Goal: Task Accomplishment & Management: Manage account settings

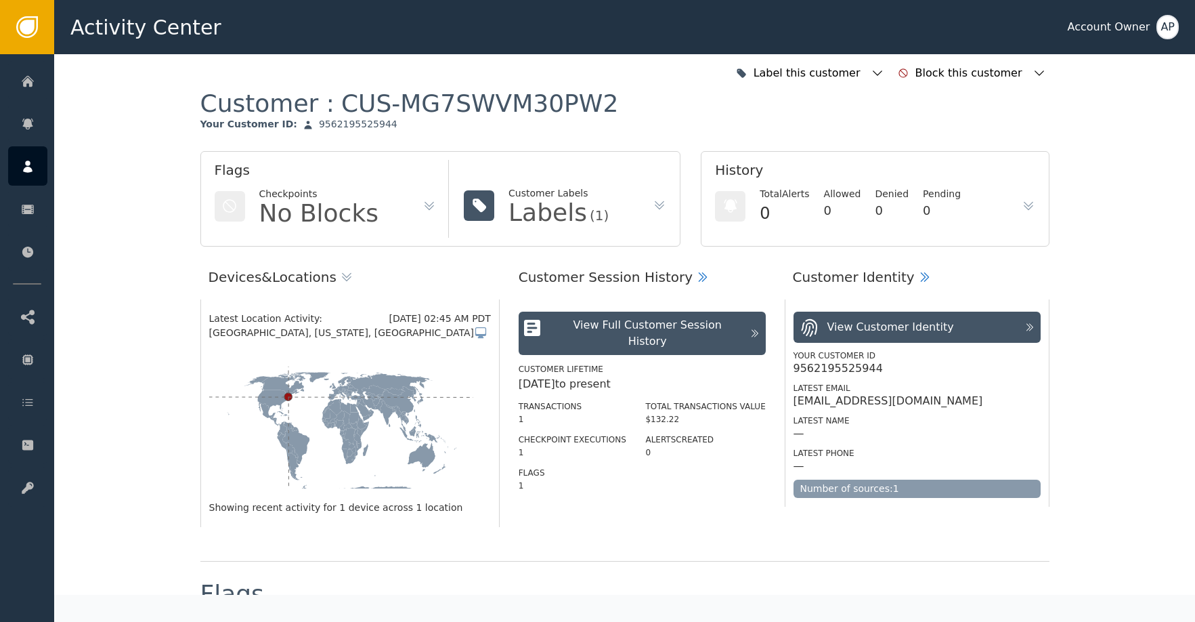
click at [580, 281] on div "Customer Session History" at bounding box center [606, 277] width 174 height 20
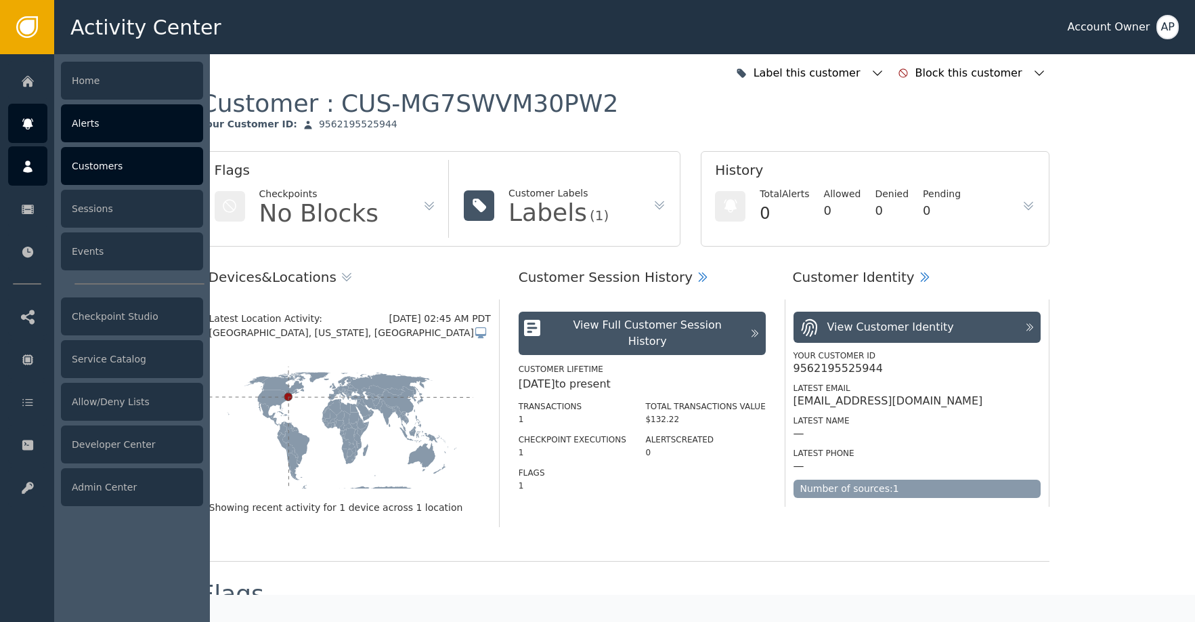
click at [32, 116] on div at bounding box center [27, 123] width 39 height 39
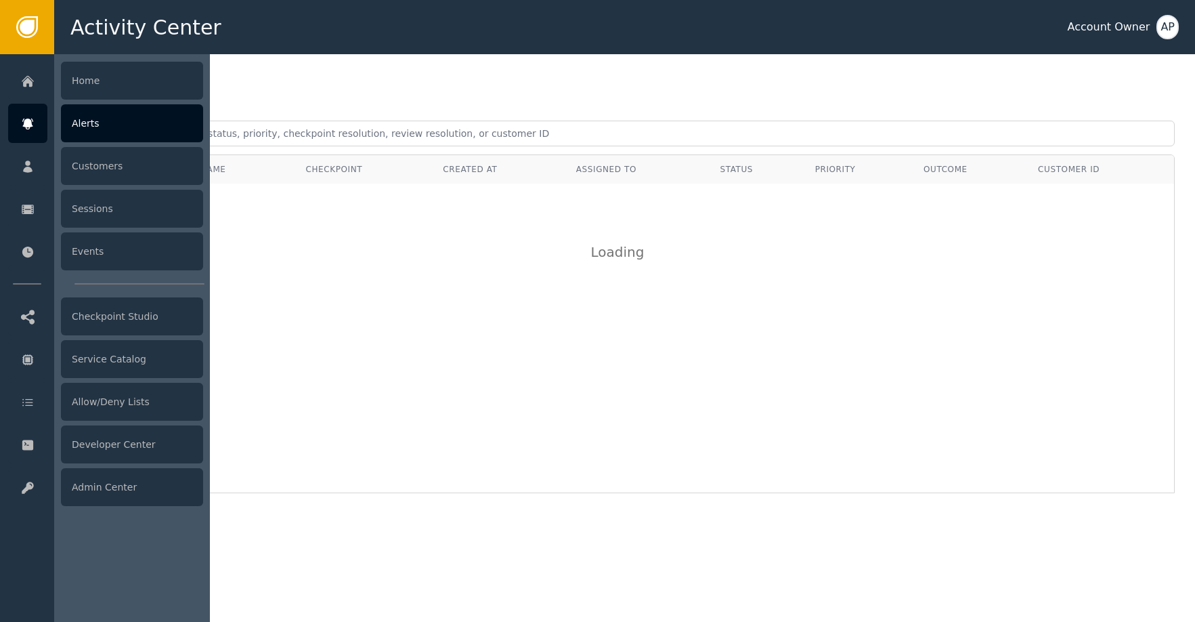
click at [30, 123] on icon at bounding box center [27, 124] width 10 height 11
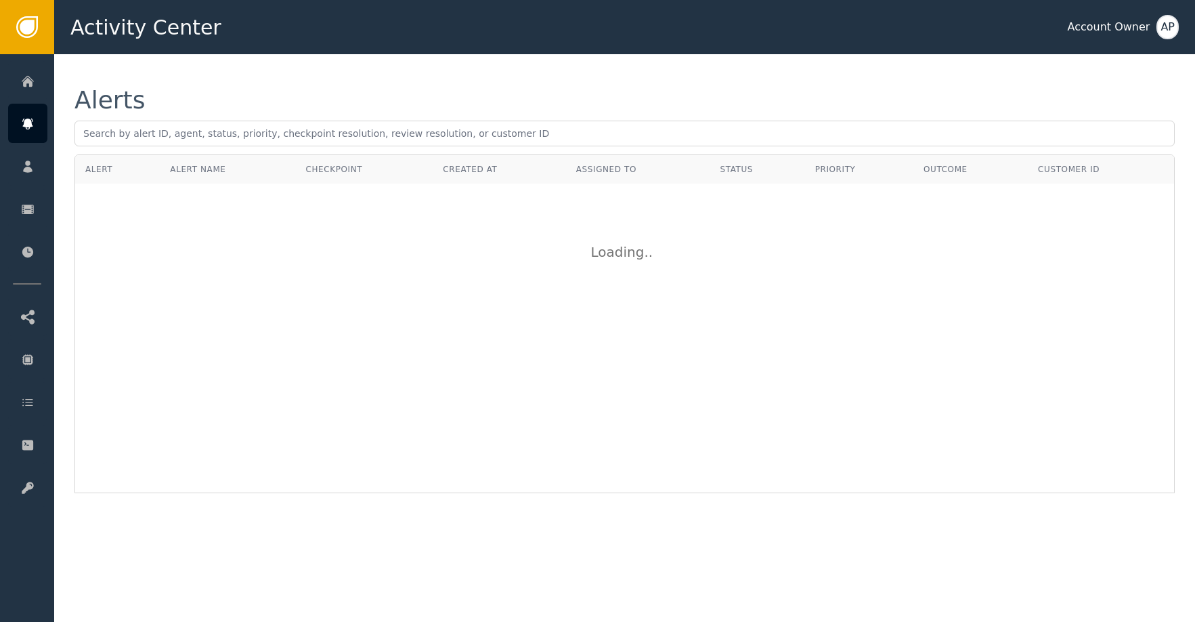
click at [378, 104] on div "Alerts" at bounding box center [625, 100] width 1101 height 24
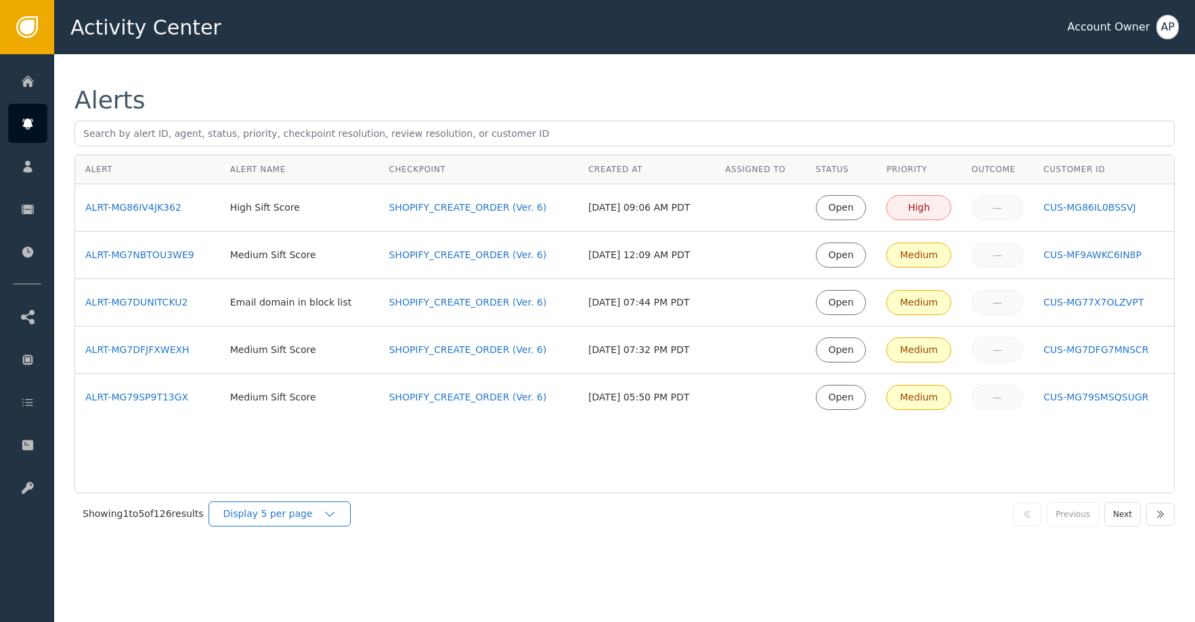
click at [306, 507] on div "Display 5 per page" at bounding box center [273, 514] width 100 height 14
click at [297, 580] on div "Display 25 per page" at bounding box center [282, 570] width 135 height 26
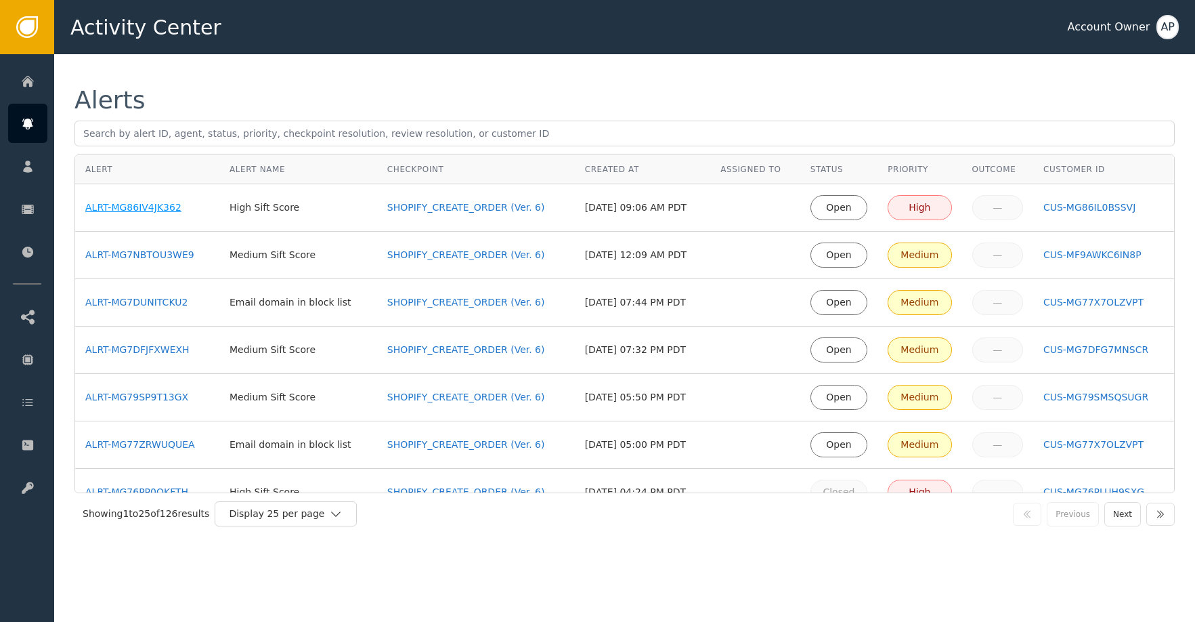
click at [170, 204] on div "ALRT-MG86IV4JK362" at bounding box center [147, 207] width 124 height 14
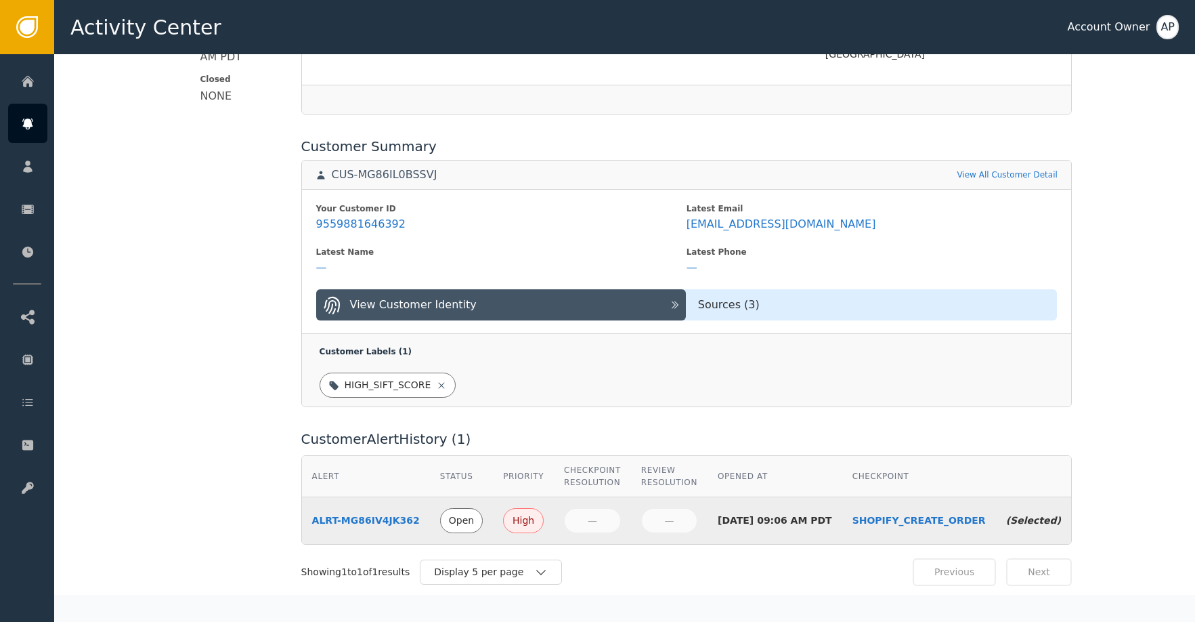
scroll to position [466, 0]
drag, startPoint x: 735, startPoint y: 184, endPoint x: 727, endPoint y: 171, distance: 14.9
click at [782, 184] on icon at bounding box center [786, 180] width 9 height 11
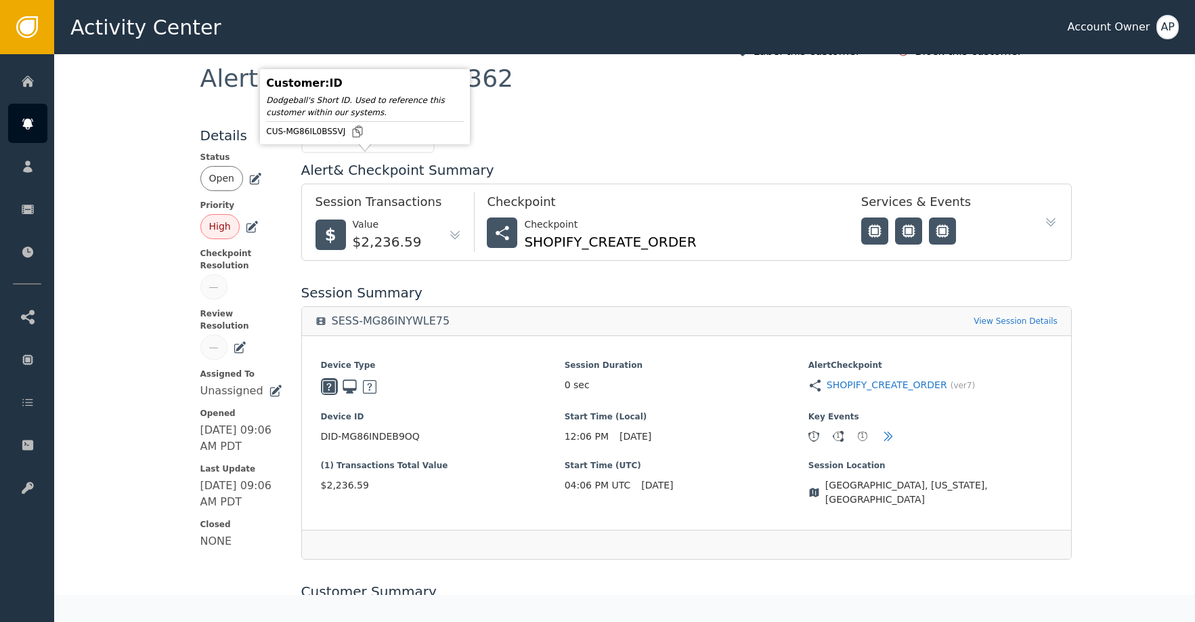
scroll to position [0, 0]
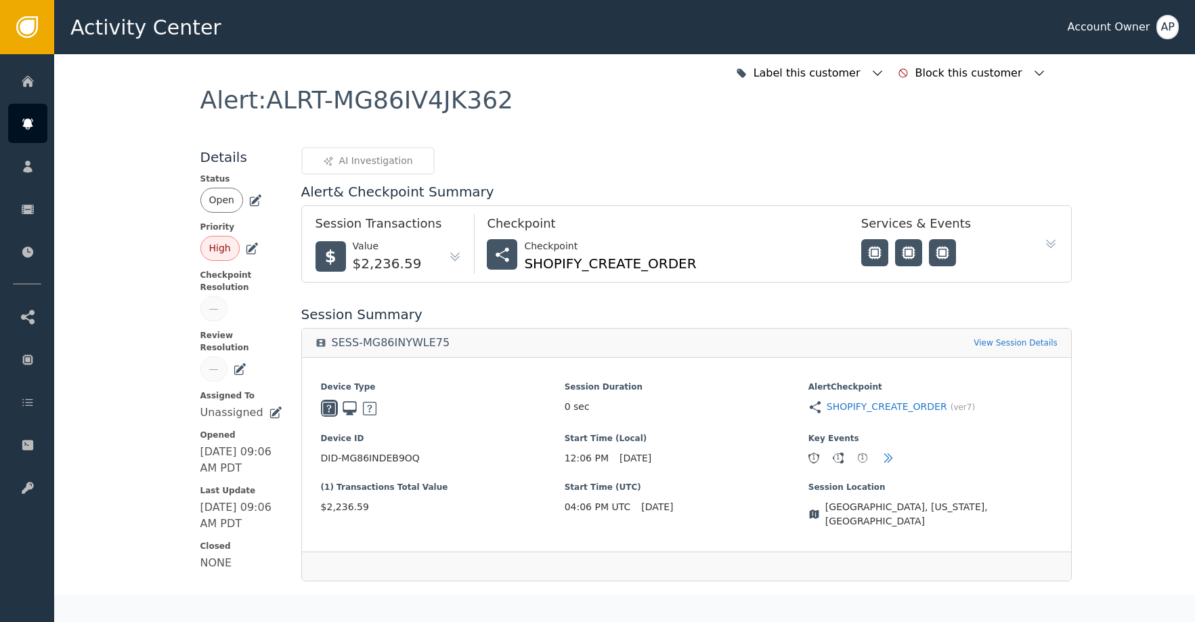
click at [253, 195] on icon at bounding box center [255, 198] width 9 height 9
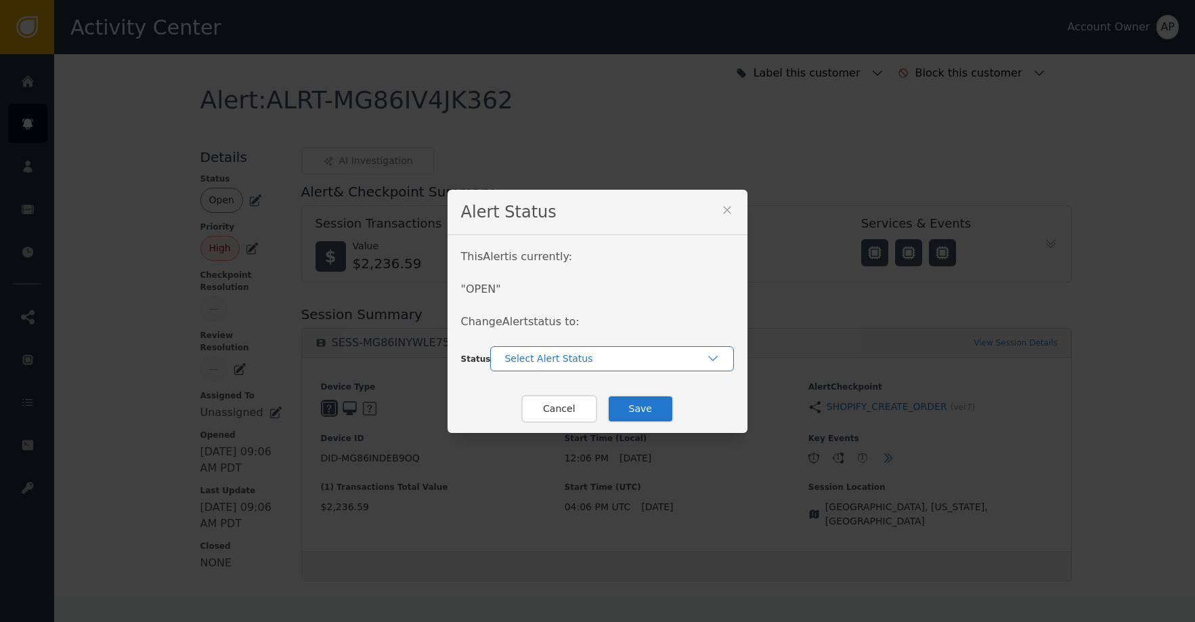
click at [596, 365] on div "Select Alert Status" at bounding box center [612, 358] width 244 height 25
click at [604, 414] on div "Closed" at bounding box center [612, 415] width 217 height 14
click at [631, 410] on button "Save" at bounding box center [641, 409] width 66 height 28
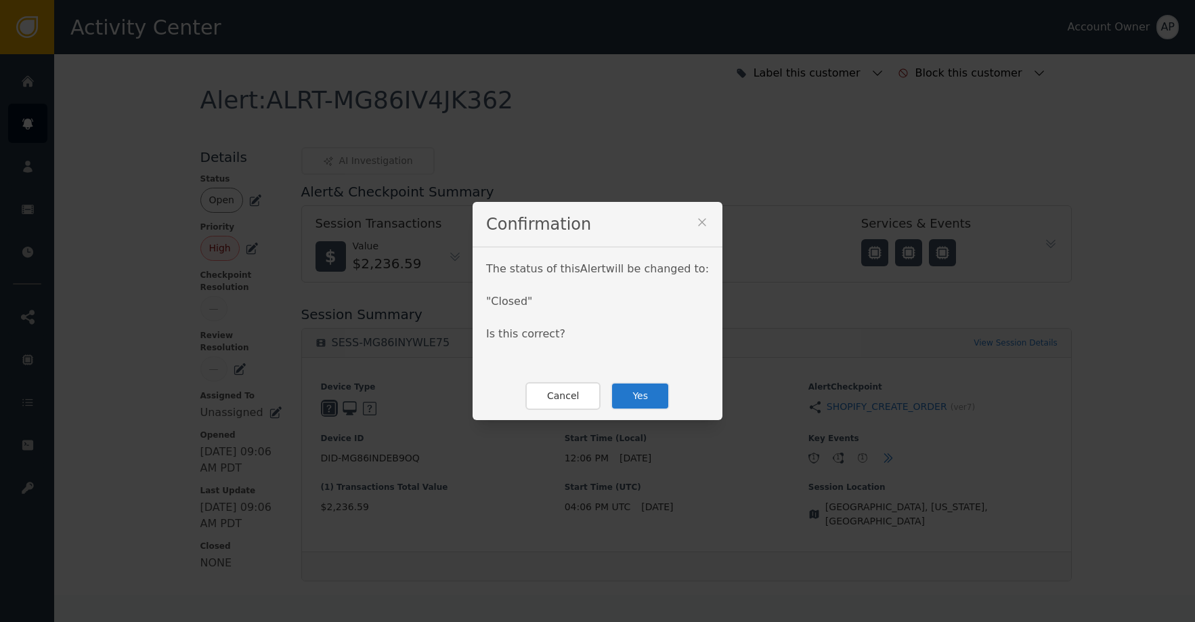
click at [645, 405] on button "Yes" at bounding box center [640, 396] width 59 height 28
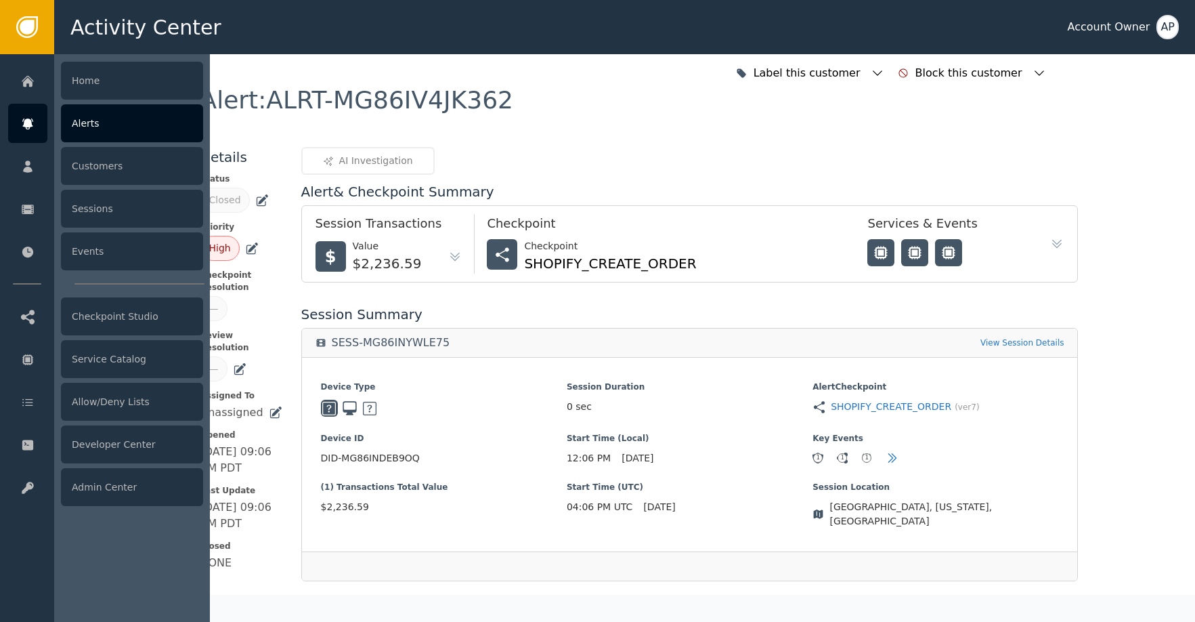
click at [28, 115] on div at bounding box center [27, 123] width 39 height 39
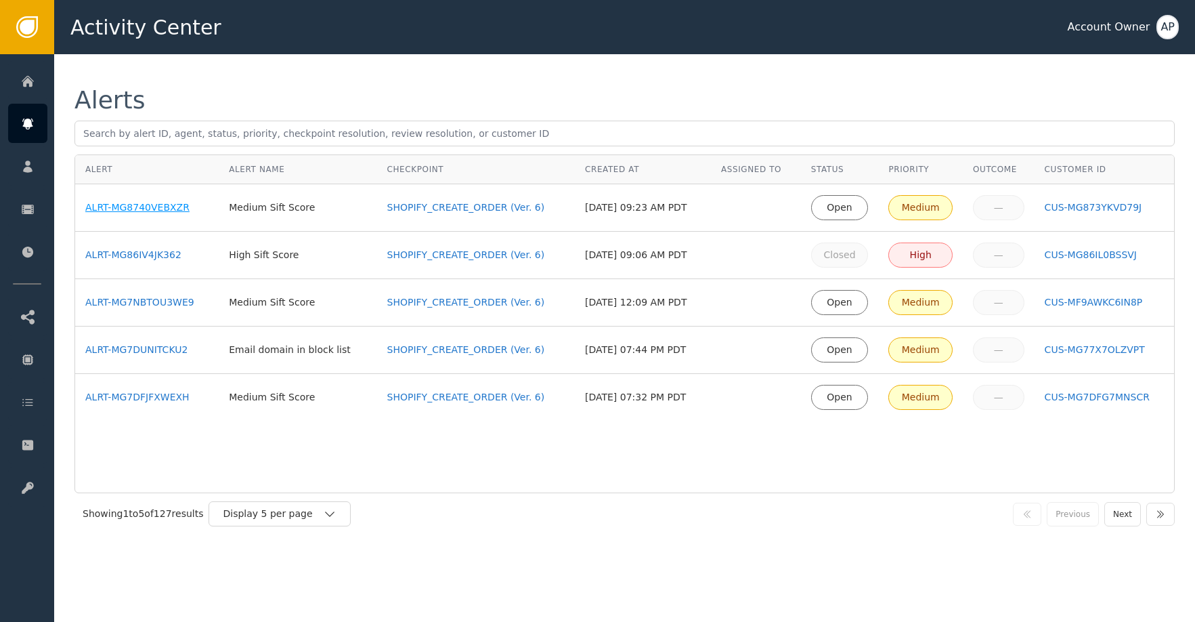
click at [162, 214] on div "ALRT-MG8740VEBXZR" at bounding box center [146, 207] width 123 height 14
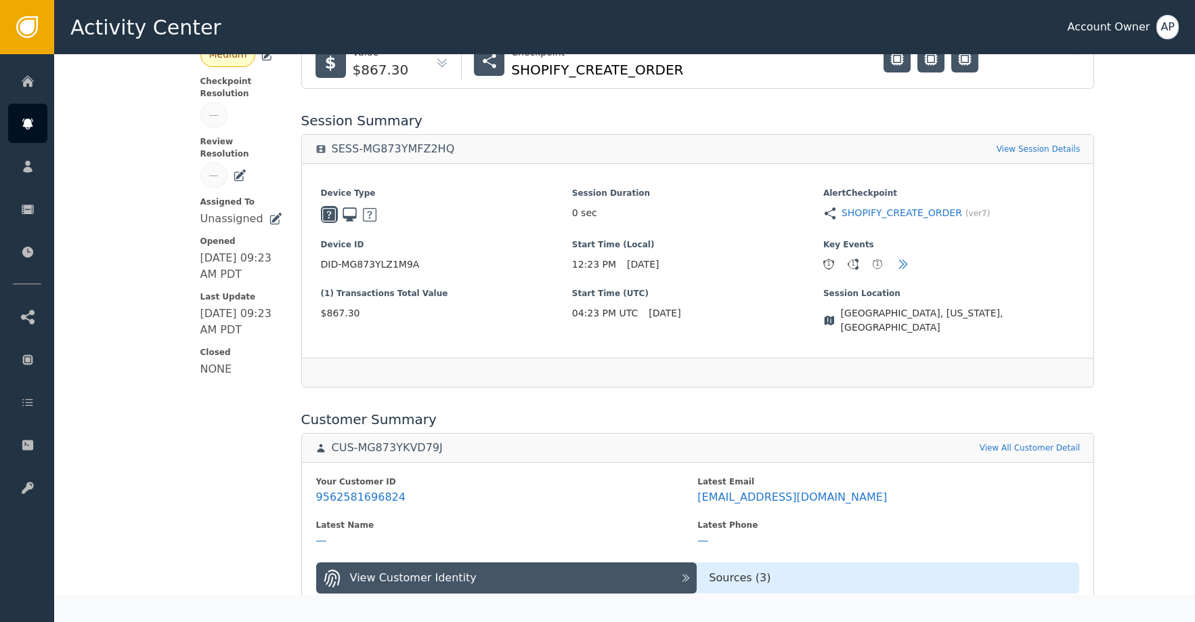
scroll to position [299, 0]
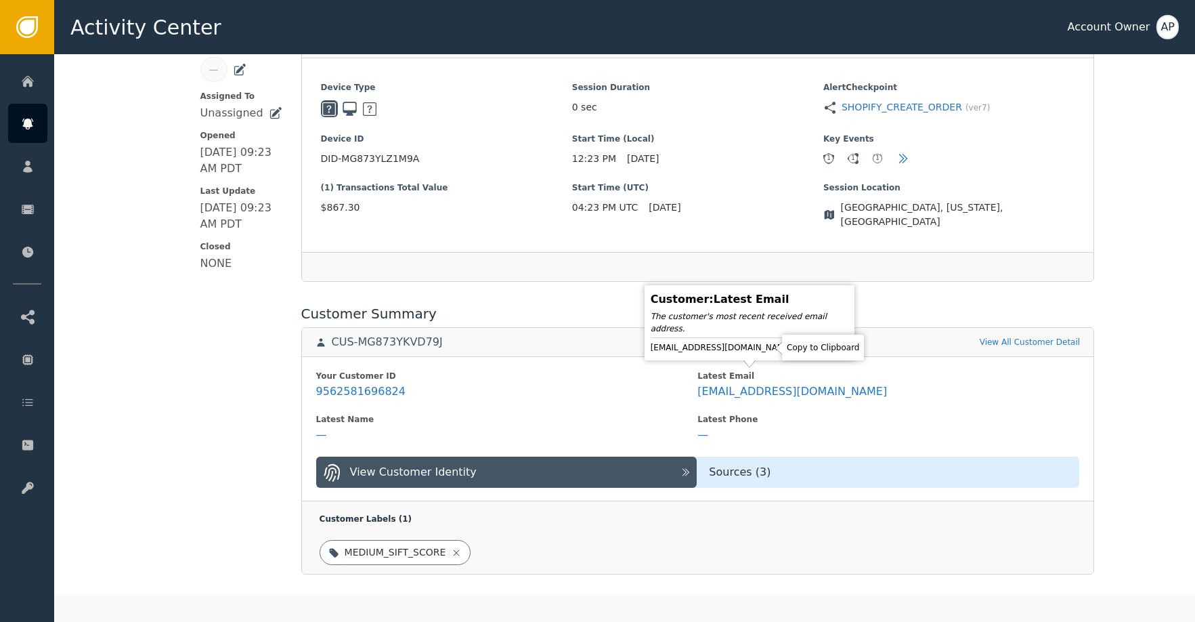
click at [798, 347] on icon at bounding box center [805, 348] width 14 height 14
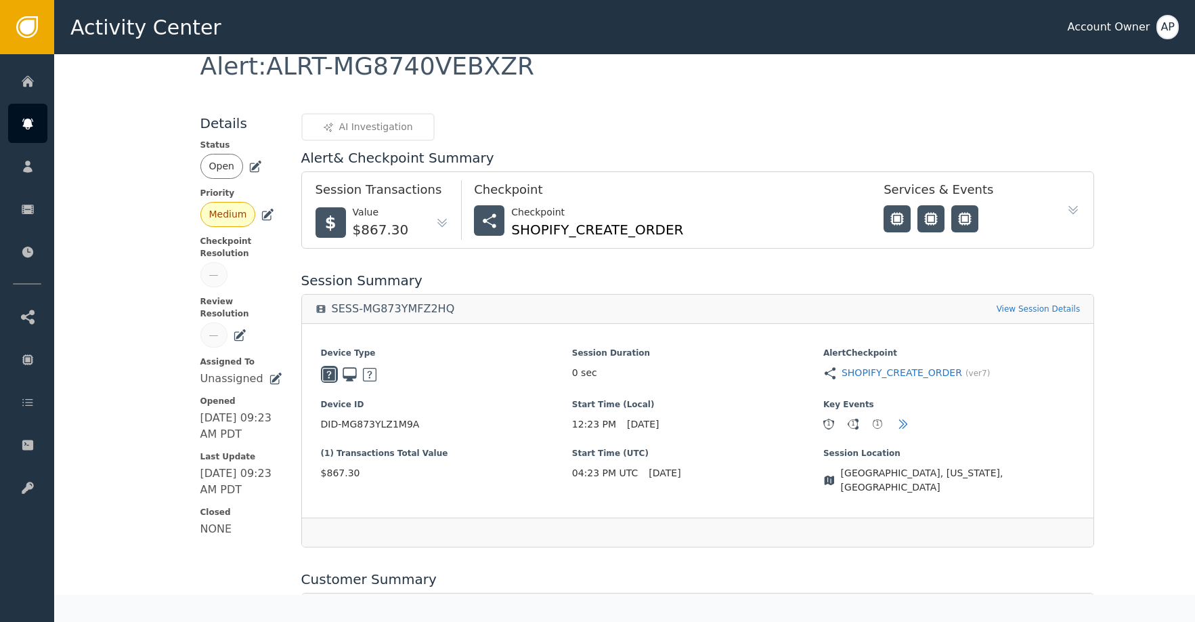
scroll to position [33, 0]
click at [249, 171] on icon at bounding box center [256, 168] width 14 height 14
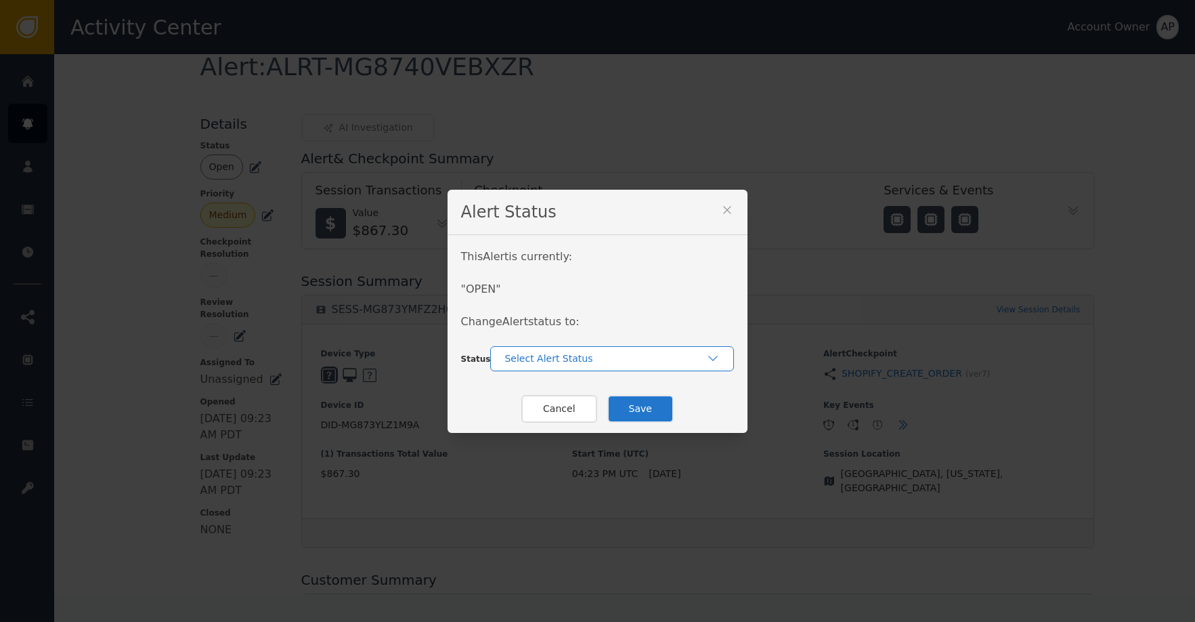
click at [589, 359] on div "Select Alert Status" at bounding box center [606, 359] width 202 height 14
drag, startPoint x: 606, startPoint y: 412, endPoint x: 624, endPoint y: 412, distance: 18.3
click at [608, 414] on div "Closed" at bounding box center [612, 415] width 217 height 14
click at [651, 407] on button "Save" at bounding box center [641, 409] width 66 height 28
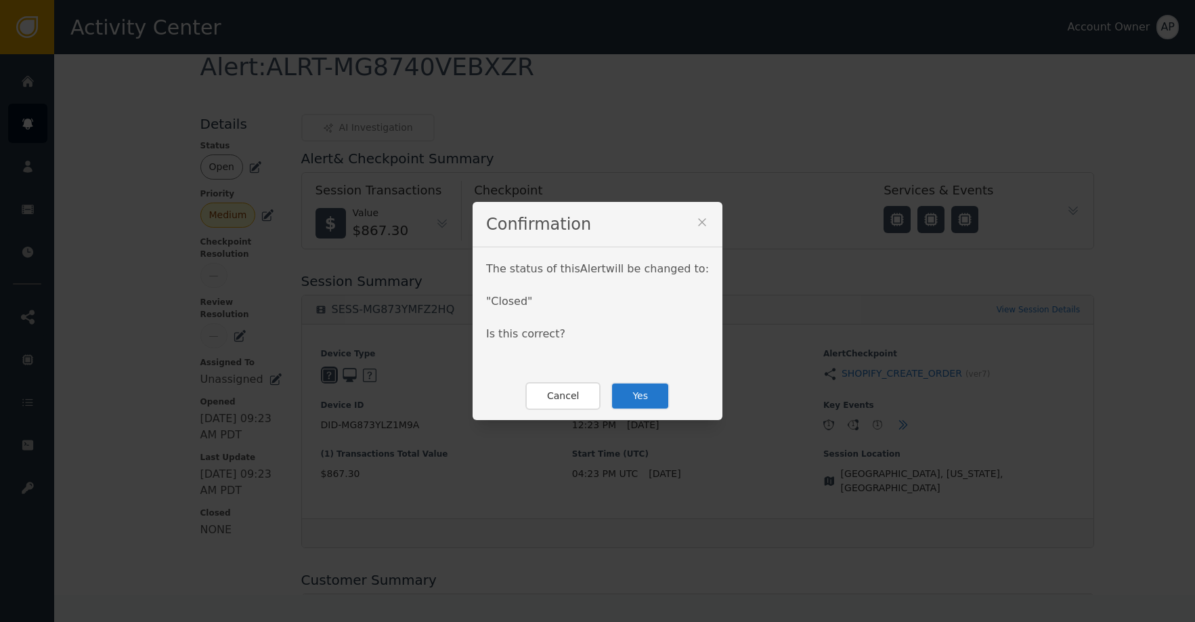
click at [635, 404] on button "Yes" at bounding box center [640, 396] width 59 height 28
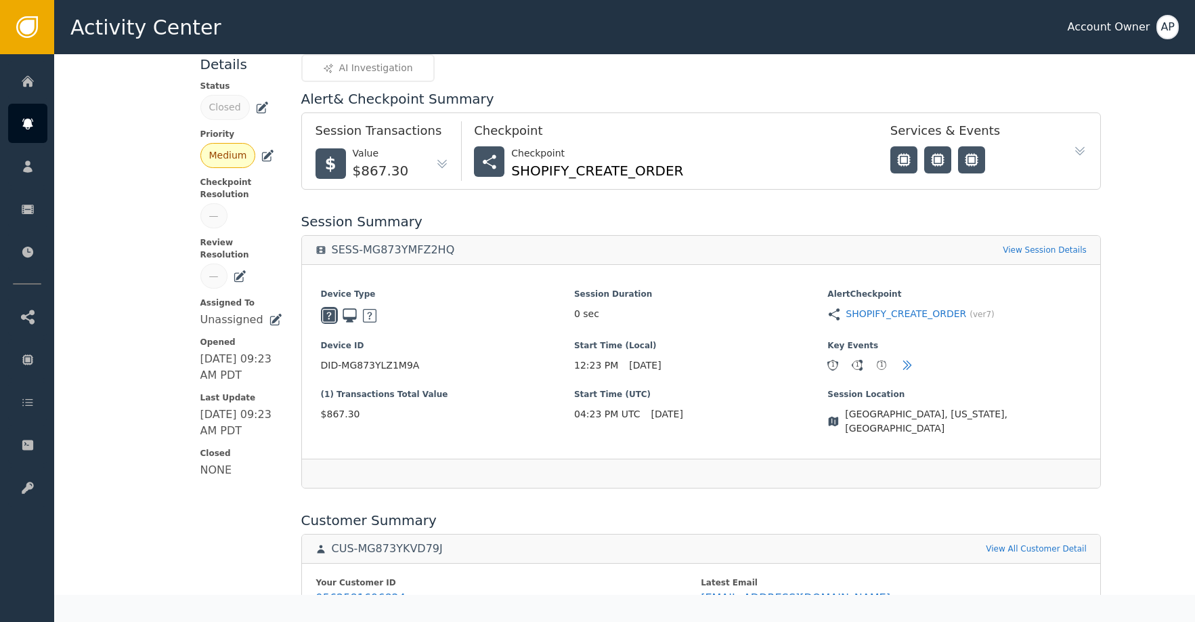
scroll to position [0, 0]
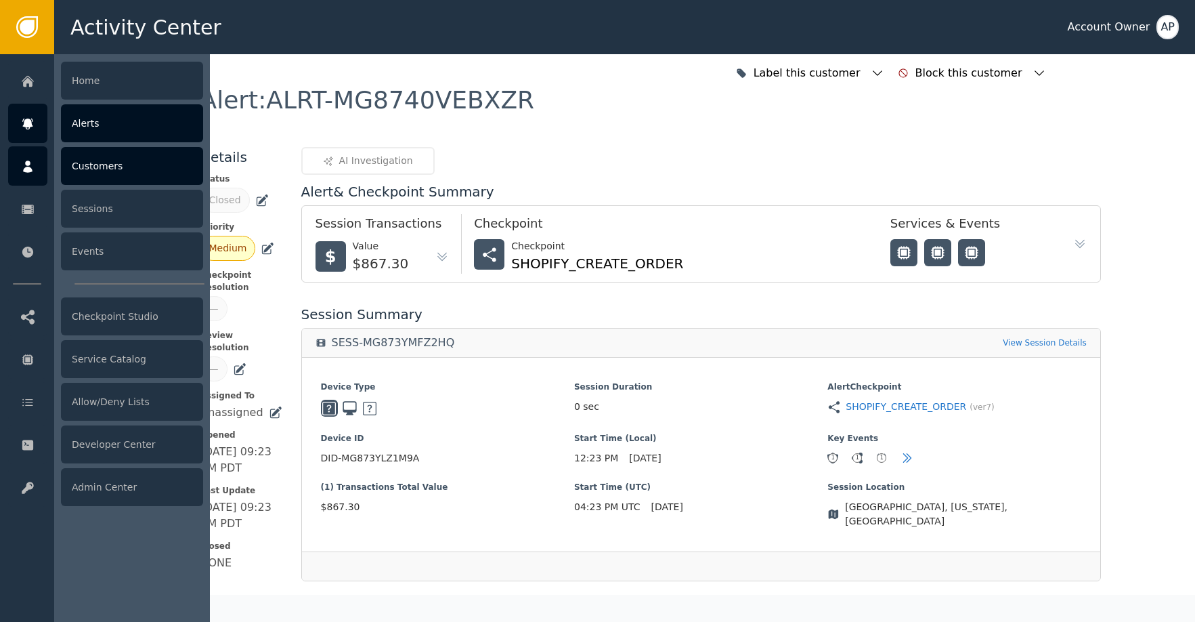
click at [139, 167] on div "Customers" at bounding box center [132, 166] width 142 height 38
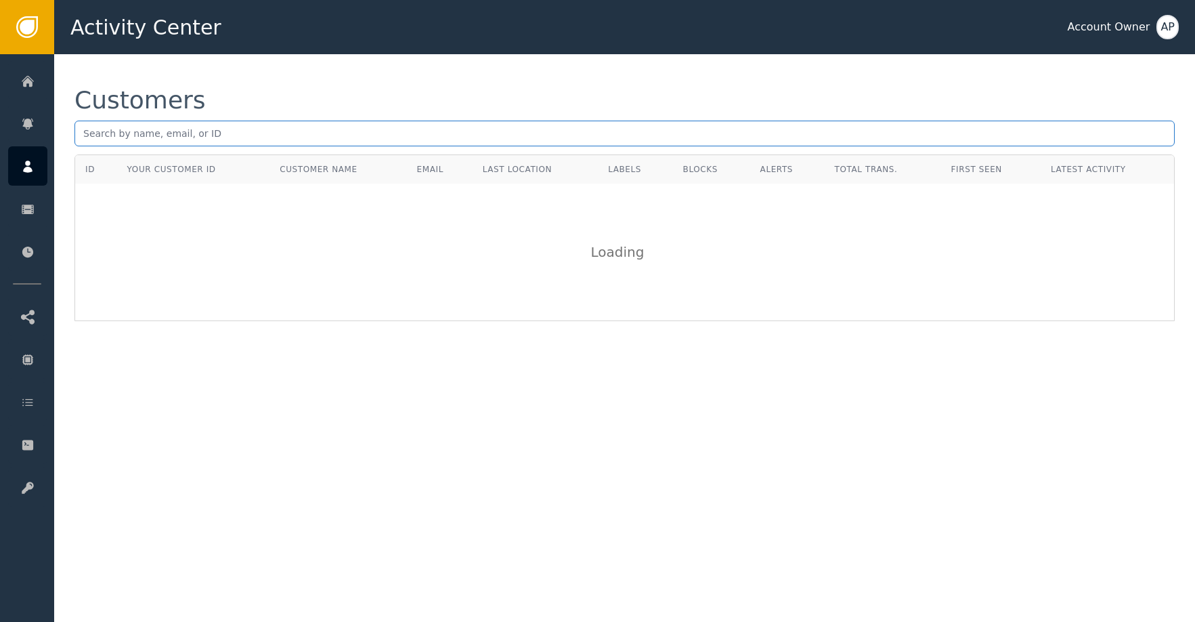
drag, startPoint x: 211, startPoint y: 110, endPoint x: 213, endPoint y: 121, distance: 11.6
click at [212, 119] on div "Customers" at bounding box center [625, 121] width 1101 height 66
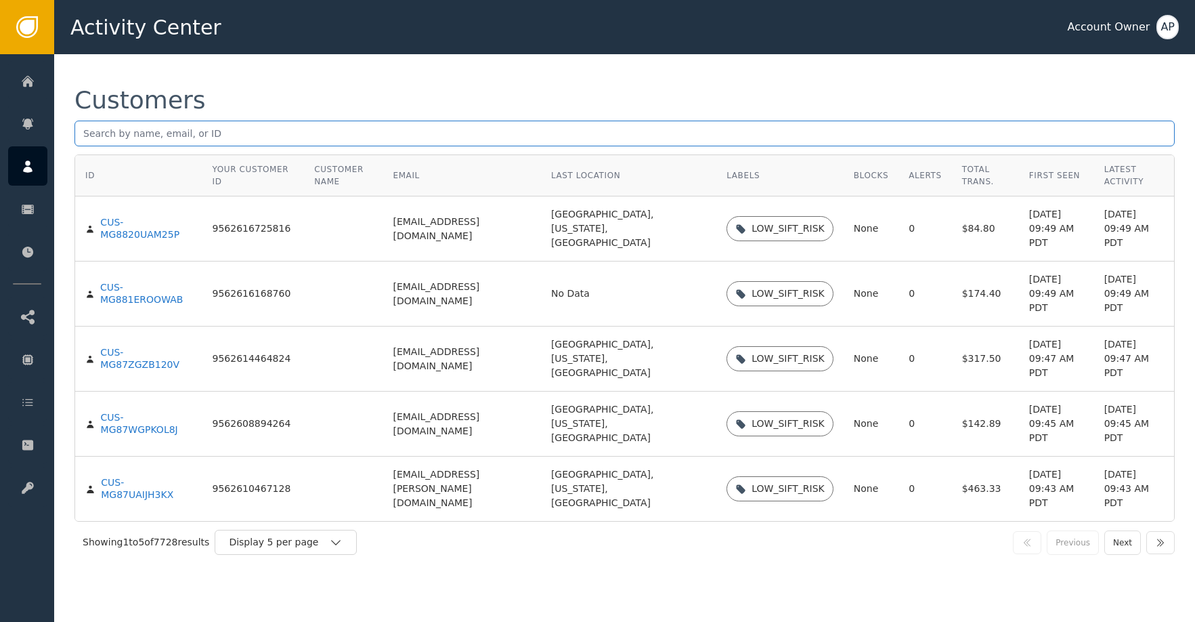
drag, startPoint x: 213, startPoint y: 123, endPoint x: 228, endPoint y: 122, distance: 14.3
click at [213, 123] on input "text" at bounding box center [625, 134] width 1101 height 26
paste input "[EMAIL_ADDRESS][DOMAIN_NAME]"
type input "[EMAIL_ADDRESS][DOMAIN_NAME]"
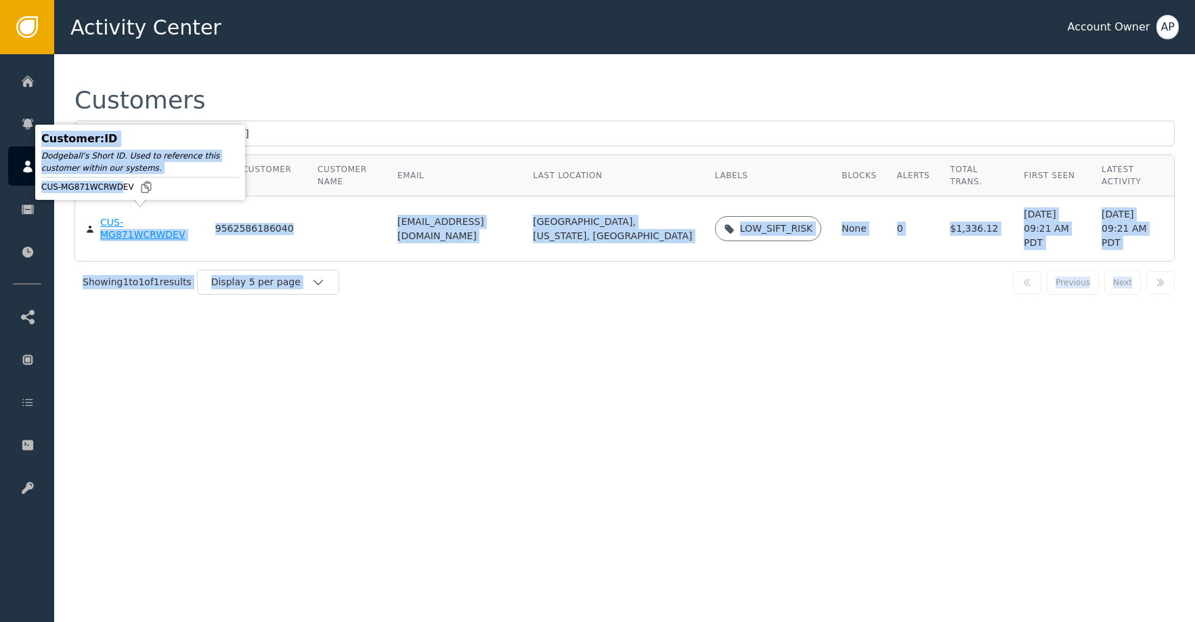
click at [154, 54] on body "Activity Center Account Owner AP Home Alerts Customers Sessions Events Checkpoi…" at bounding box center [597, 27] width 1195 height 54
click at [146, 226] on div "CUS-MG871WCRWDEV" at bounding box center [147, 229] width 95 height 24
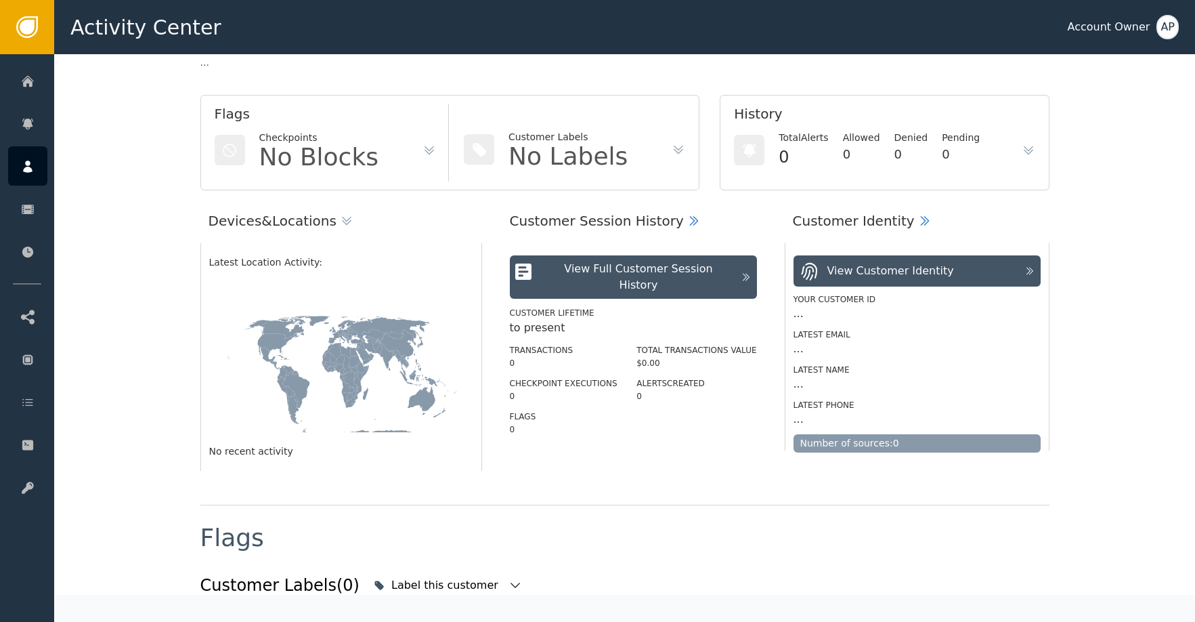
scroll to position [68, 0]
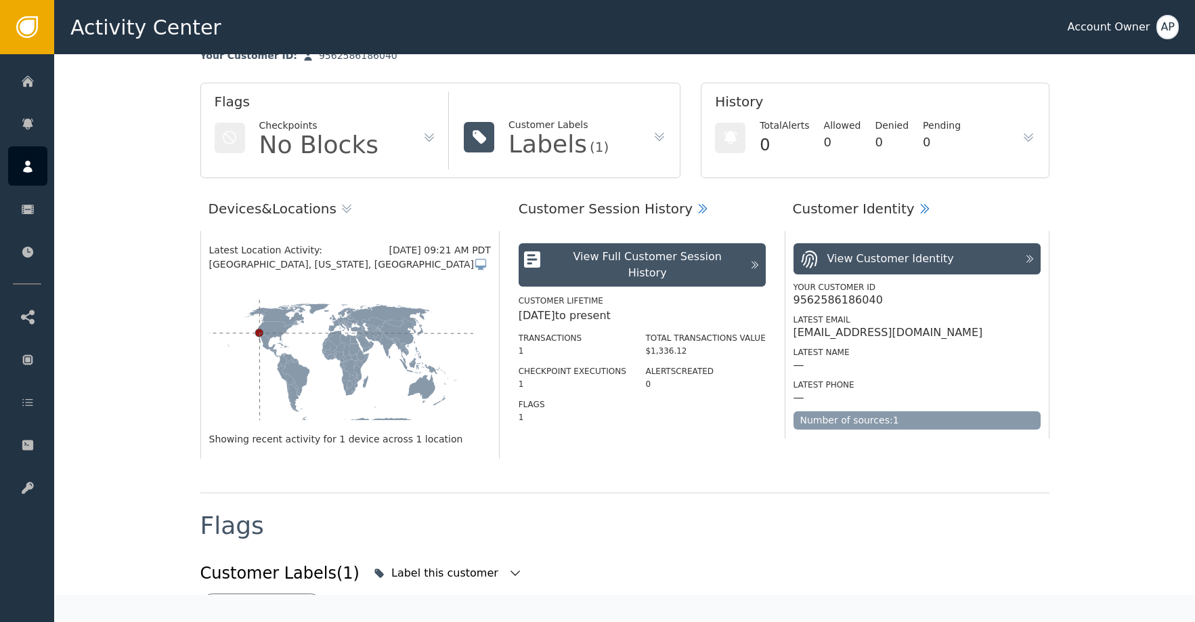
click at [573, 270] on button "View Full Customer Session History" at bounding box center [642, 264] width 247 height 43
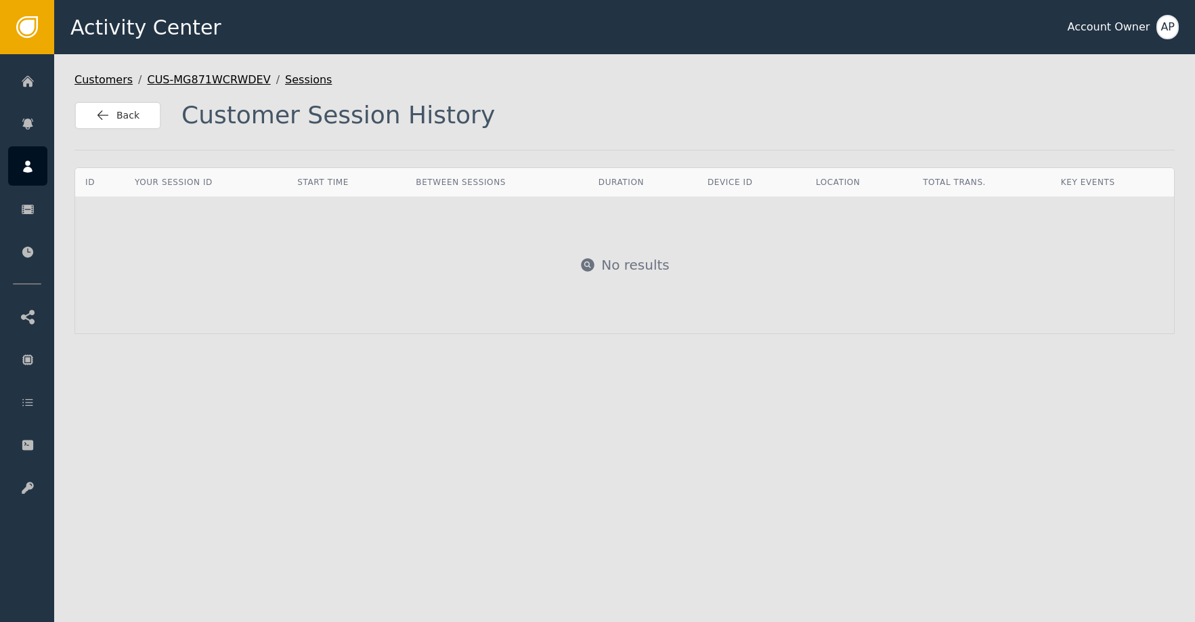
drag, startPoint x: 403, startPoint y: 203, endPoint x: 281, endPoint y: 200, distance: 121.9
click at [387, 205] on div "No results" at bounding box center [625, 264] width 1098 height 135
click at [128, 123] on button "Back" at bounding box center [118, 116] width 87 height 28
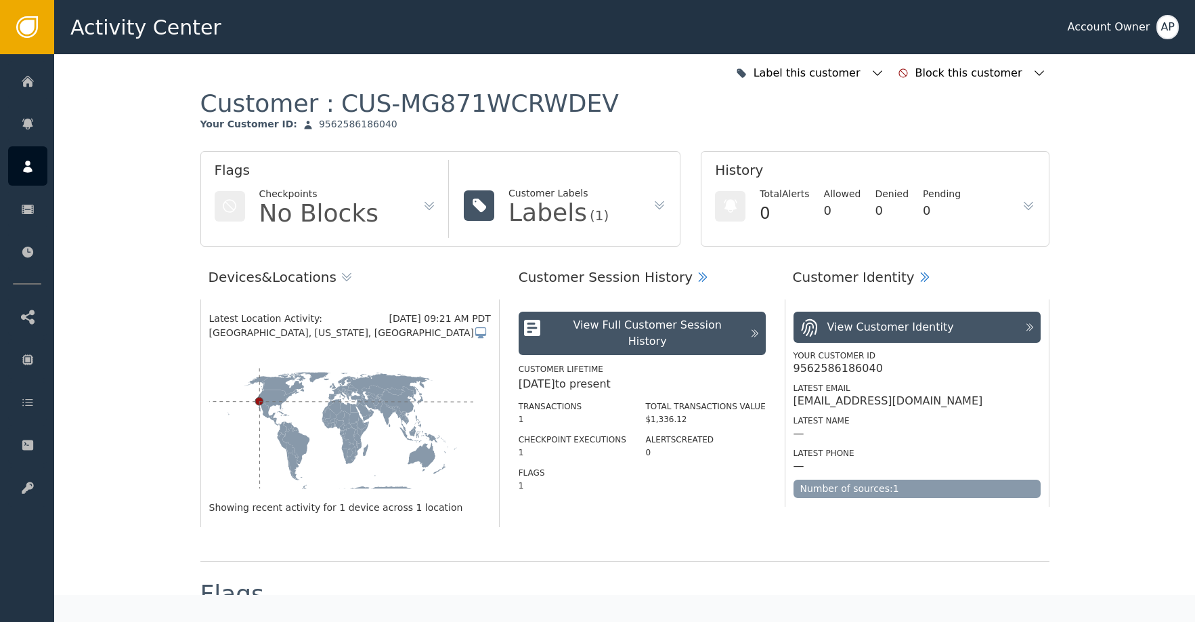
click at [638, 320] on div "View Full Customer Session History" at bounding box center [648, 333] width 190 height 33
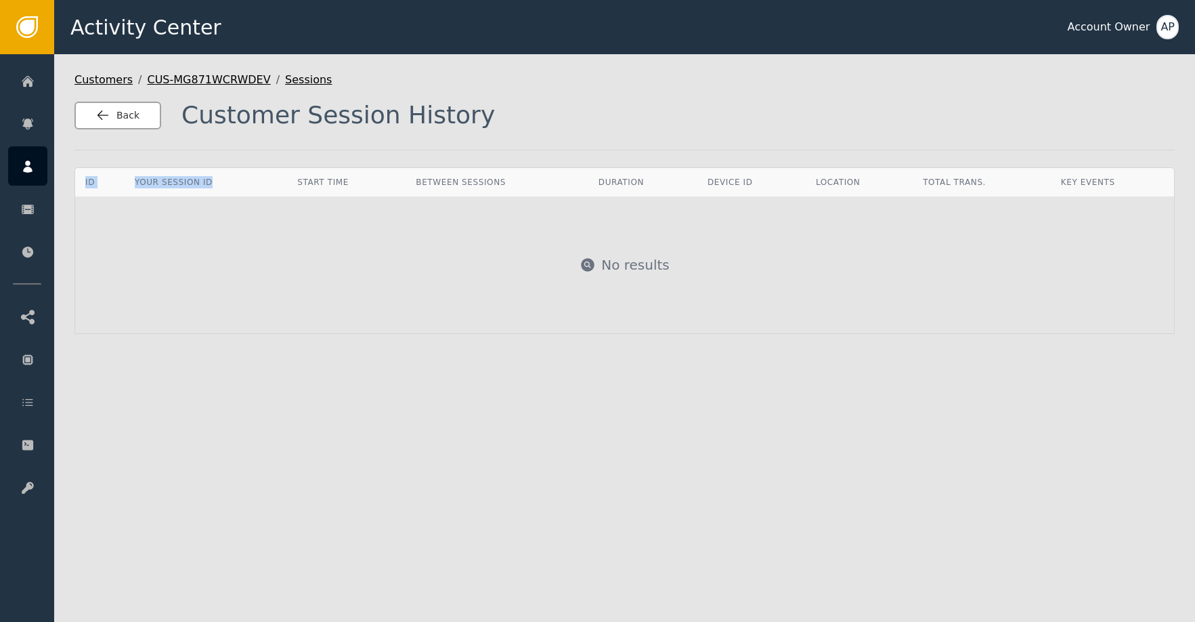
drag, startPoint x: 211, startPoint y: 171, endPoint x: 152, endPoint y: 128, distance: 72.2
click at [190, 155] on div "Customers / CUS-MG871WCRWDEV / Sessions Back Customer Session History ID Your S…" at bounding box center [624, 338] width 1141 height 568
click at [117, 102] on button "Back" at bounding box center [118, 116] width 87 height 28
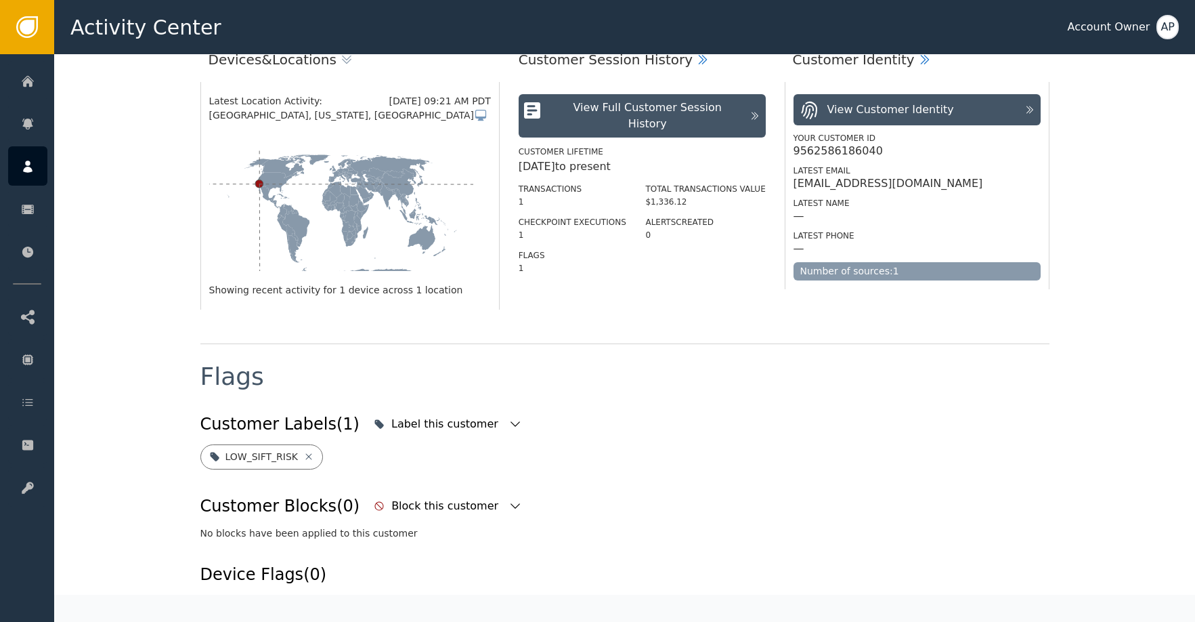
scroll to position [14, 0]
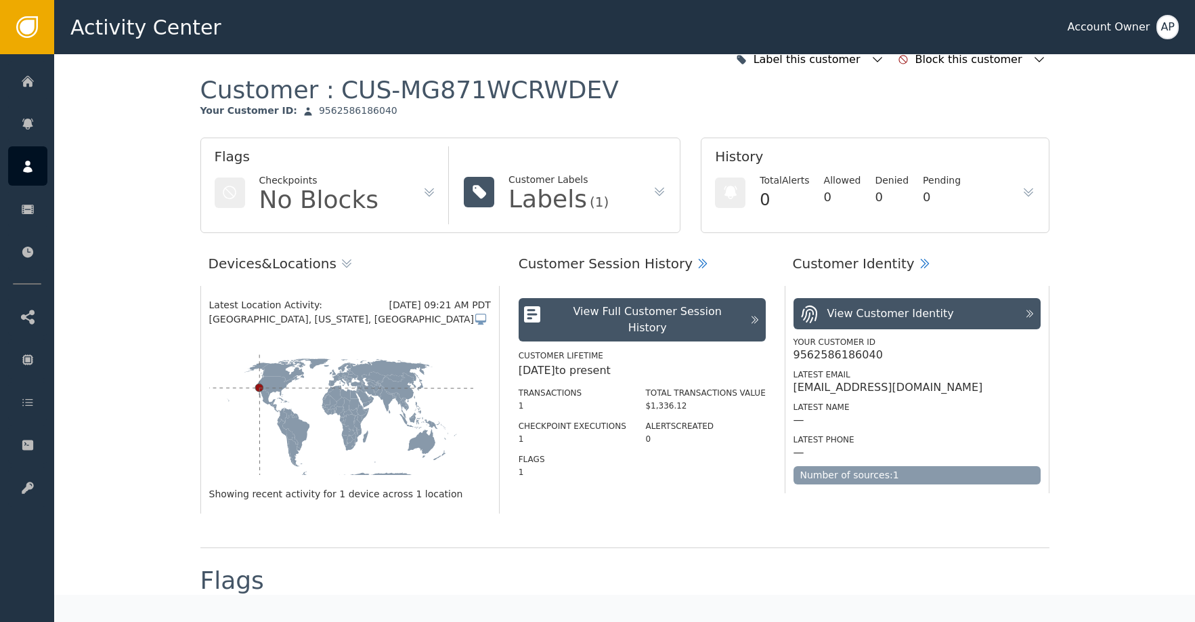
click at [662, 316] on div "View Full Customer Session History" at bounding box center [648, 319] width 190 height 33
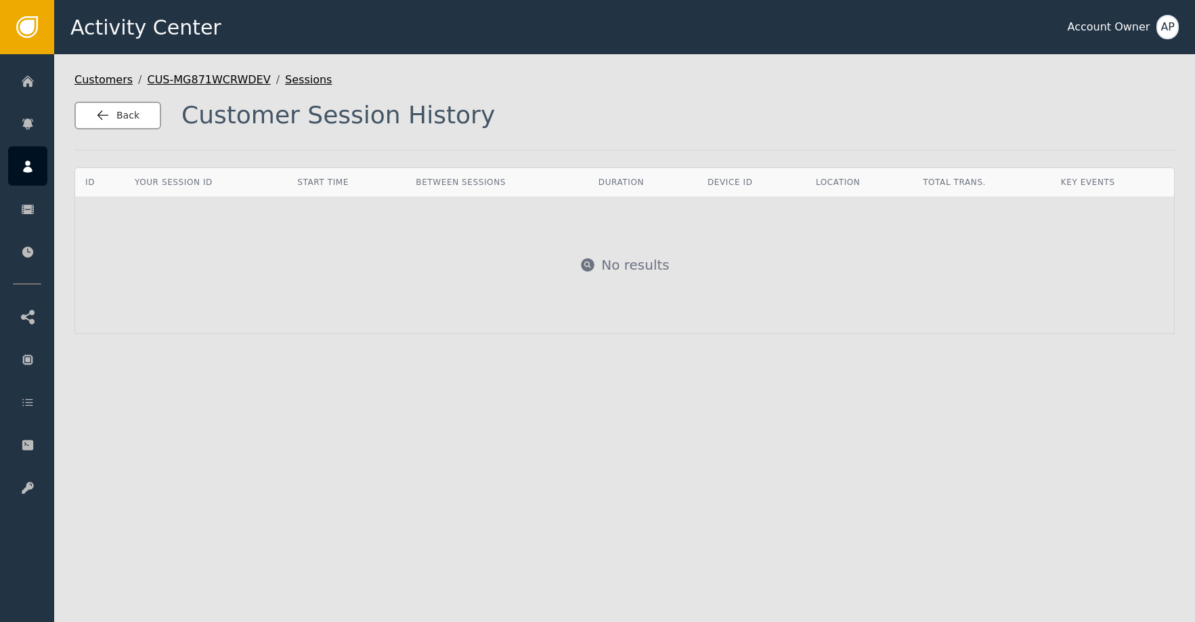
click at [125, 114] on span "Back" at bounding box center [127, 115] width 23 height 14
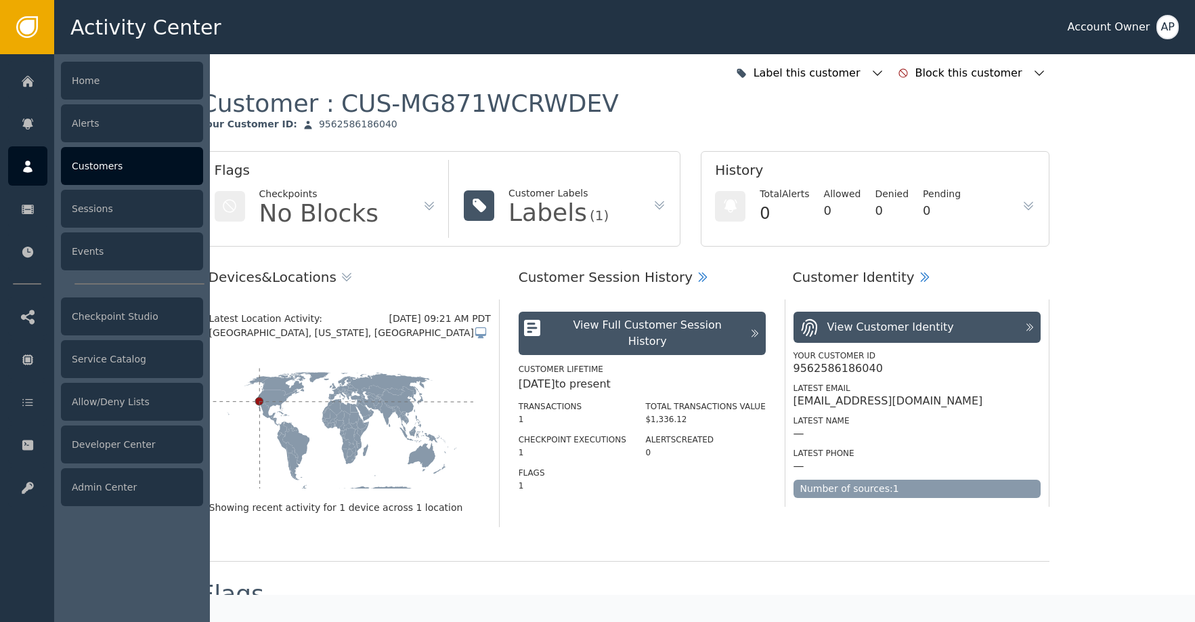
click at [30, 156] on div at bounding box center [27, 165] width 39 height 39
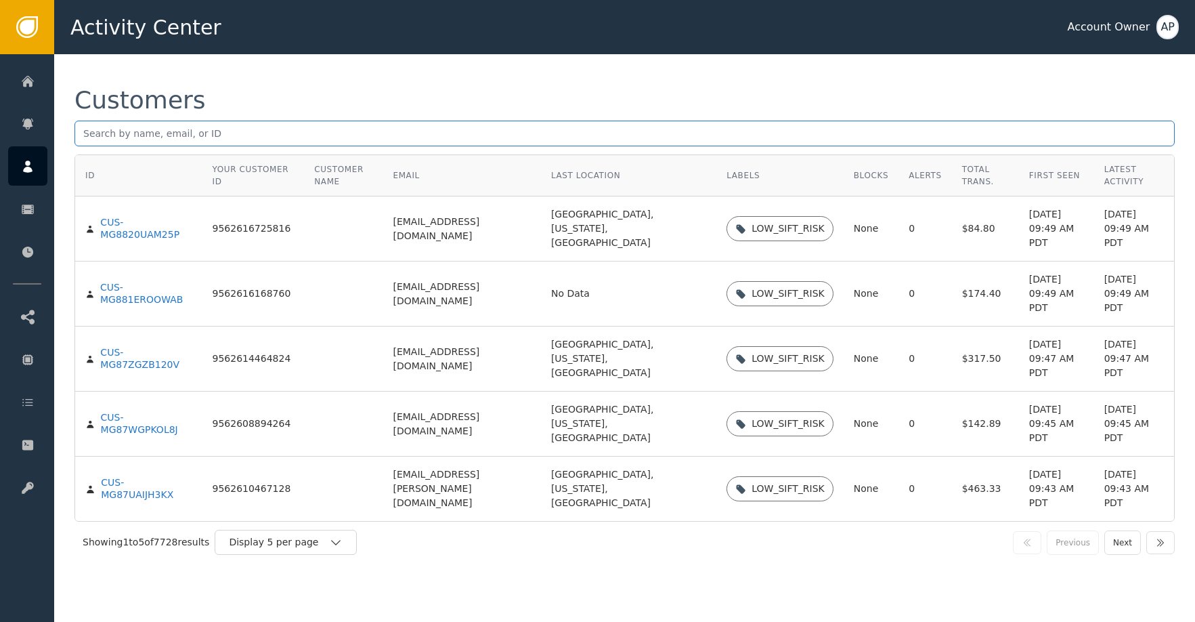
click at [179, 128] on input "text" at bounding box center [625, 134] width 1101 height 26
paste input "[EMAIL_ADDRESS][DOMAIN_NAME]"
type input "[EMAIL_ADDRESS][DOMAIN_NAME]"
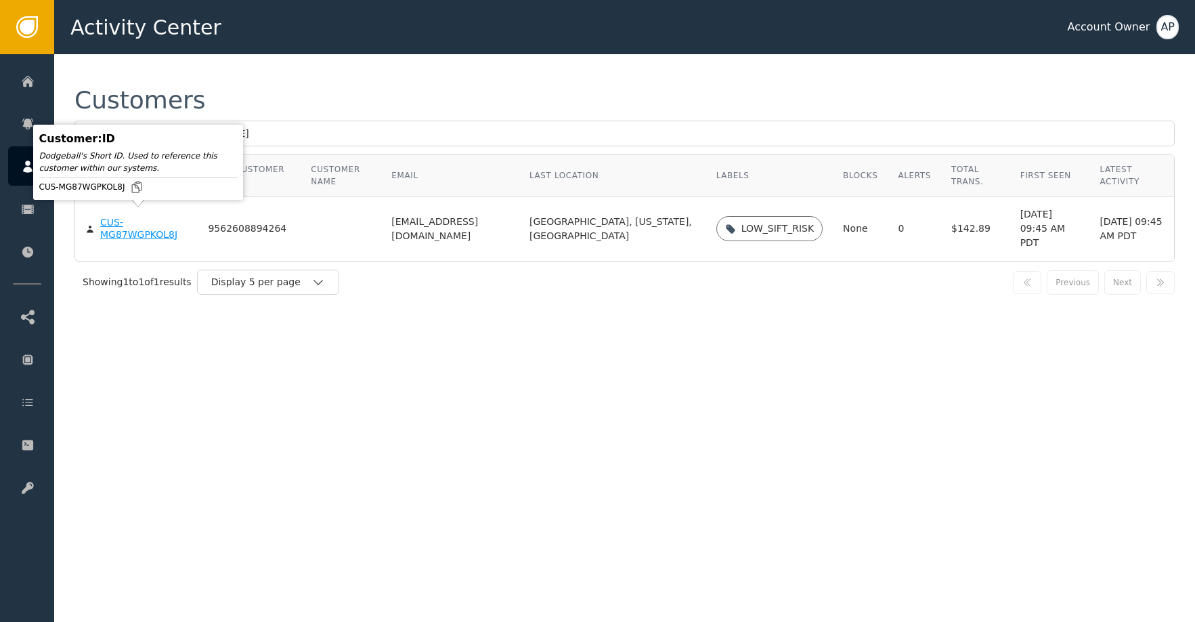
click at [132, 228] on div "CUS-MG87WGPKOL8J" at bounding box center [143, 229] width 87 height 24
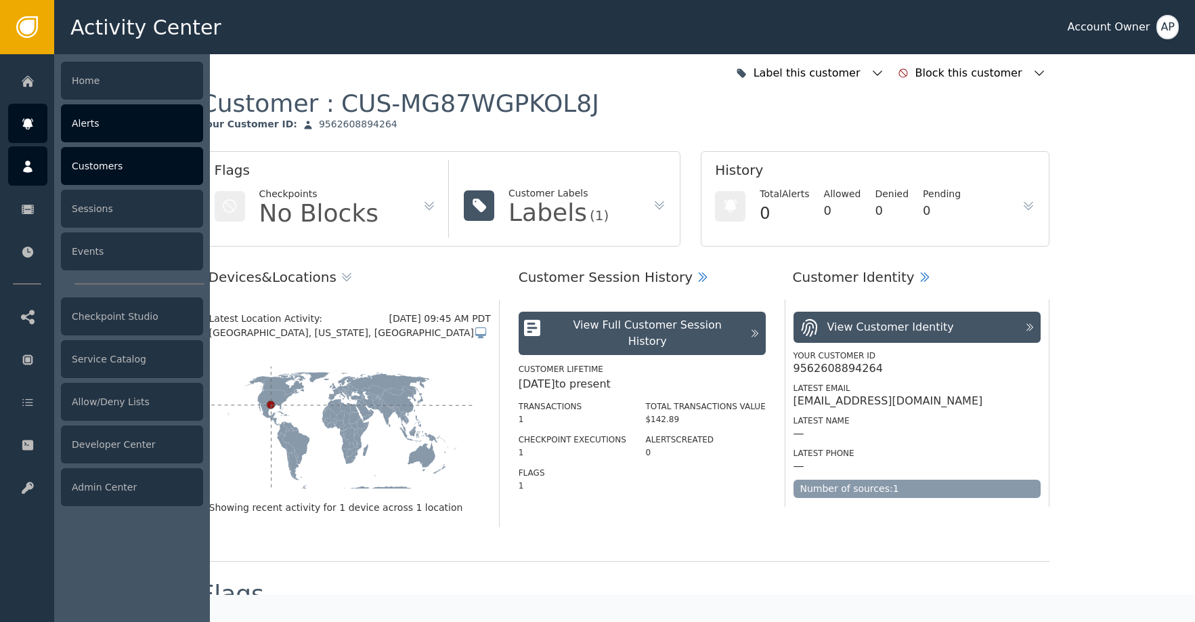
click at [23, 114] on div at bounding box center [27, 123] width 39 height 39
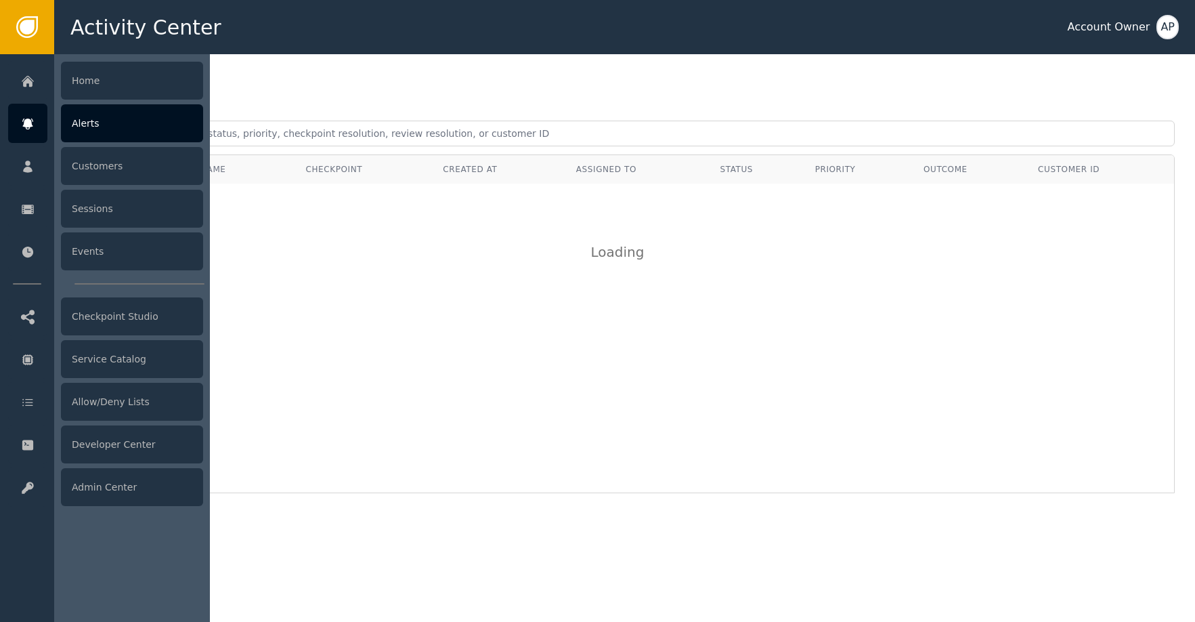
click at [24, 119] on icon at bounding box center [27, 120] width 11 height 3
